Goal: Information Seeking & Learning: Learn about a topic

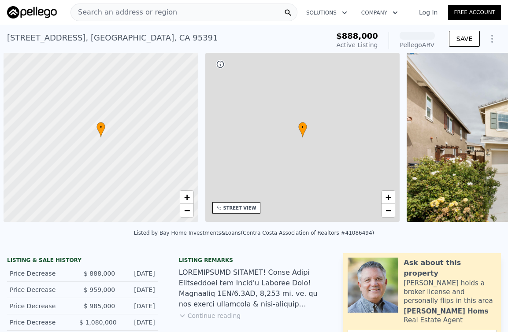
scroll to position [0, 4]
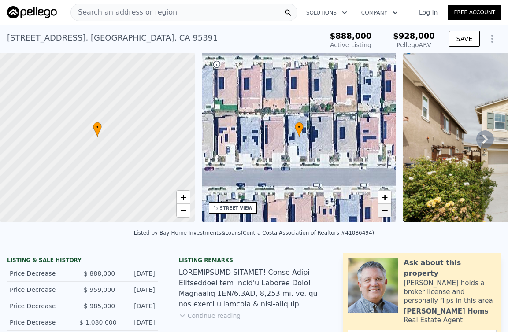
click at [387, 209] on span "−" at bounding box center [385, 210] width 6 height 11
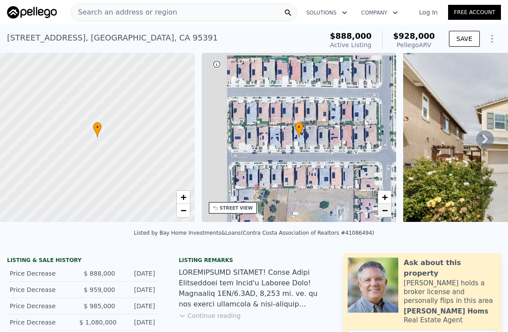
click at [387, 209] on span "−" at bounding box center [385, 210] width 6 height 11
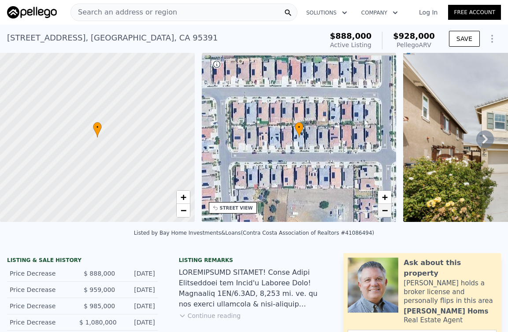
click at [387, 209] on span "−" at bounding box center [385, 210] width 6 height 11
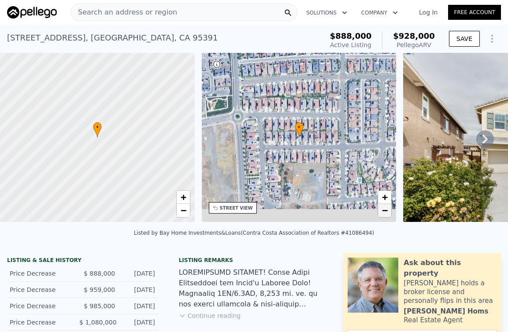
click at [387, 209] on span "−" at bounding box center [385, 210] width 6 height 11
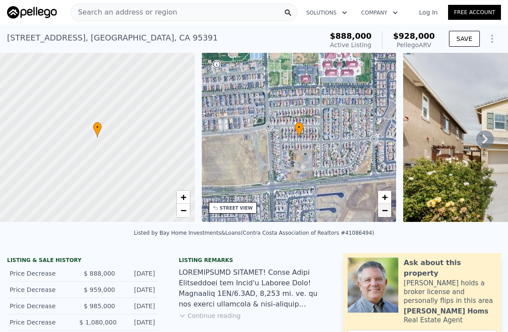
click at [387, 209] on span "−" at bounding box center [385, 210] width 6 height 11
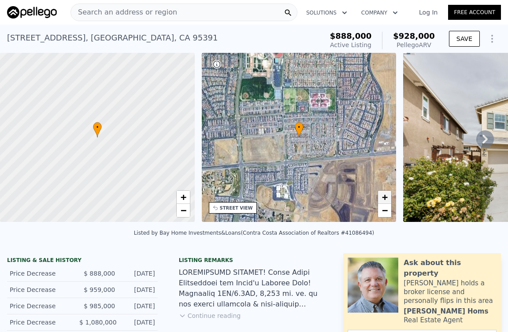
click at [387, 197] on span "+" at bounding box center [385, 197] width 6 height 11
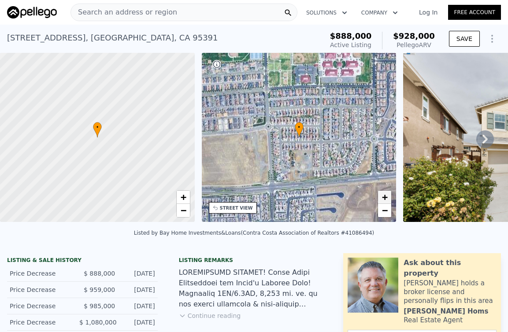
click at [387, 197] on span "+" at bounding box center [385, 197] width 6 height 11
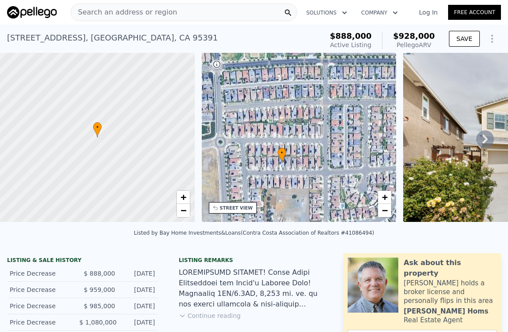
drag, startPoint x: 357, startPoint y: 137, endPoint x: 340, endPoint y: 163, distance: 30.8
click at [340, 163] on div "• + −" at bounding box center [299, 137] width 195 height 169
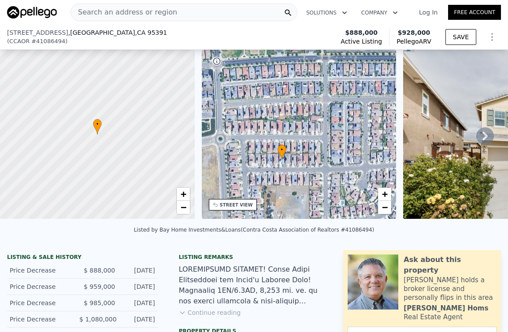
scroll to position [184, 0]
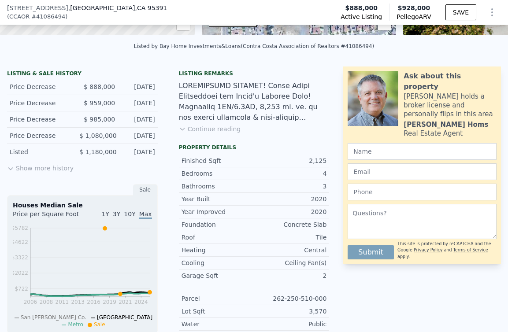
click at [210, 130] on button "Continue reading" at bounding box center [210, 129] width 62 height 9
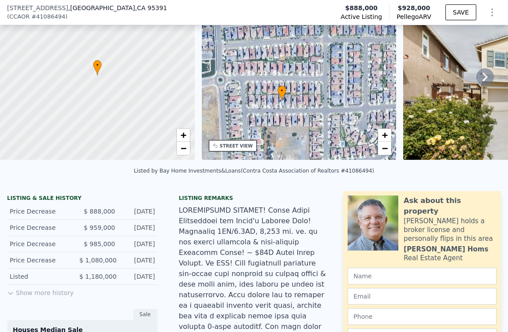
scroll to position [3, 0]
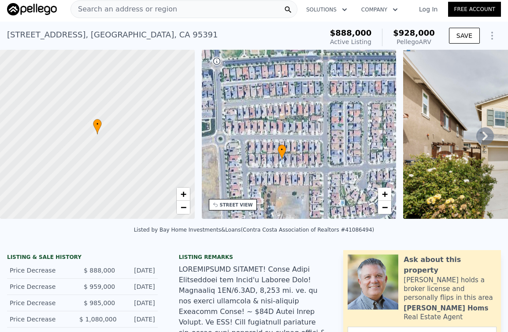
click at [486, 136] on icon at bounding box center [485, 136] width 5 height 9
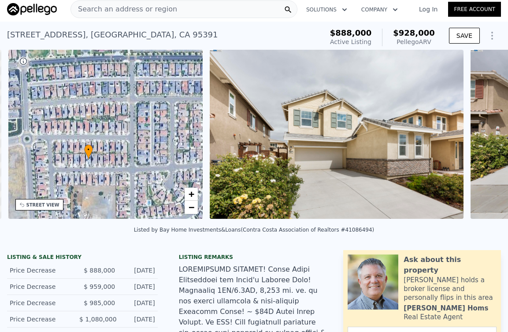
scroll to position [0, 205]
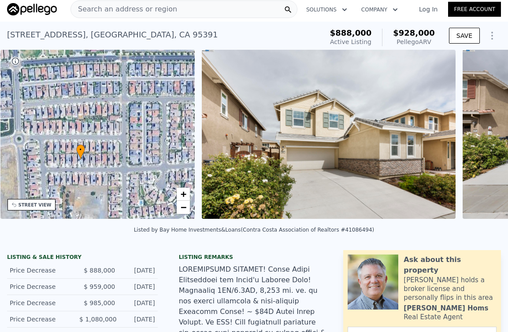
click at [358, 164] on img at bounding box center [329, 134] width 254 height 169
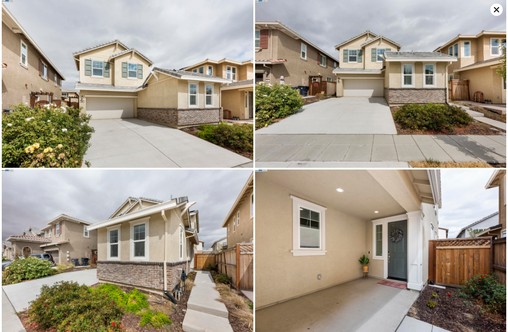
click at [173, 103] on img at bounding box center [128, 84] width 252 height 168
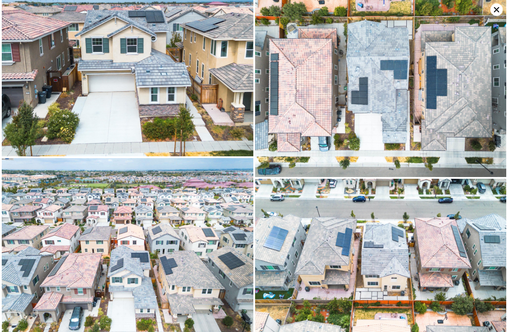
scroll to position [3941, 0]
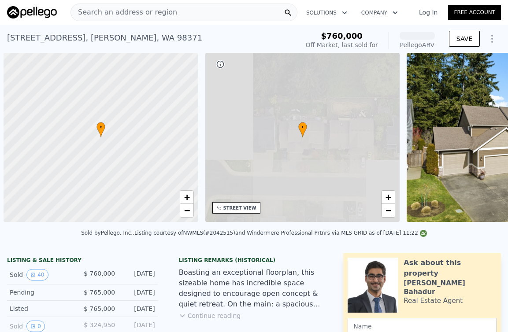
scroll to position [0, 4]
